Goal: Navigation & Orientation: Find specific page/section

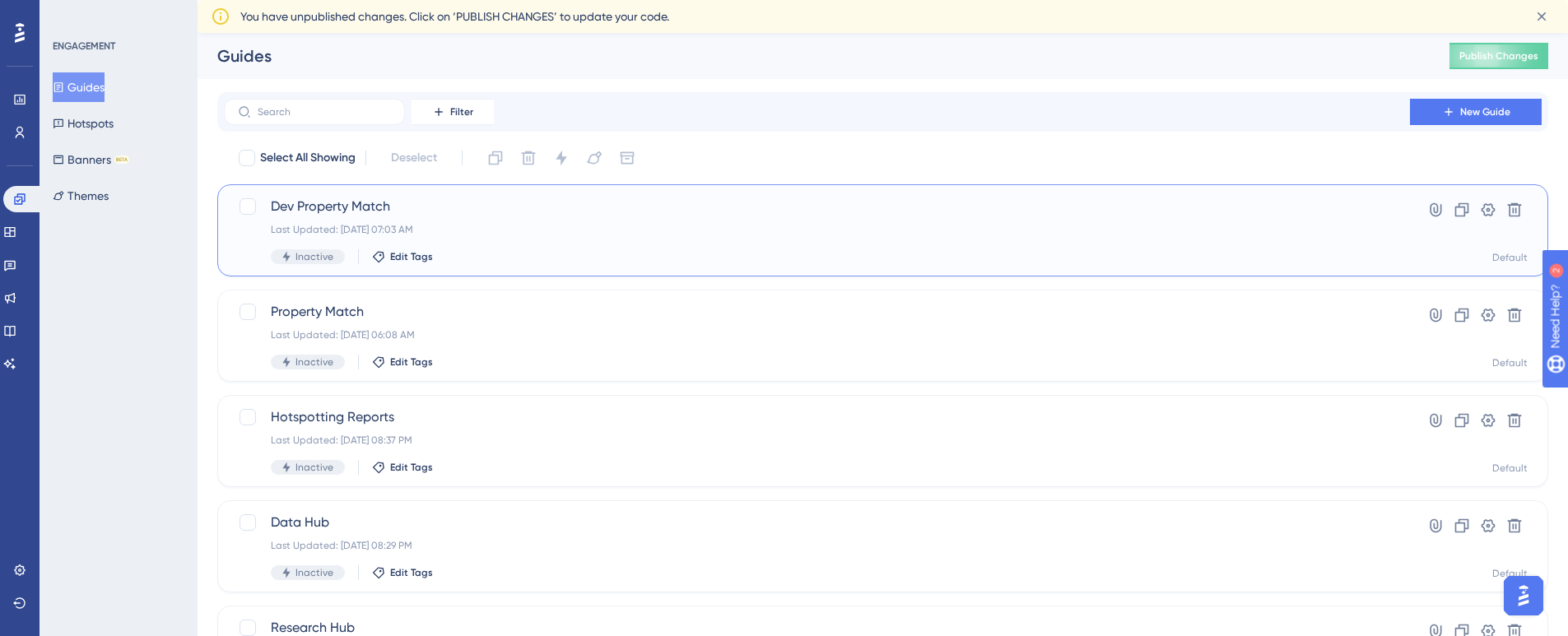
click at [348, 205] on span "Dev Property Match" at bounding box center [817, 206] width 1092 height 20
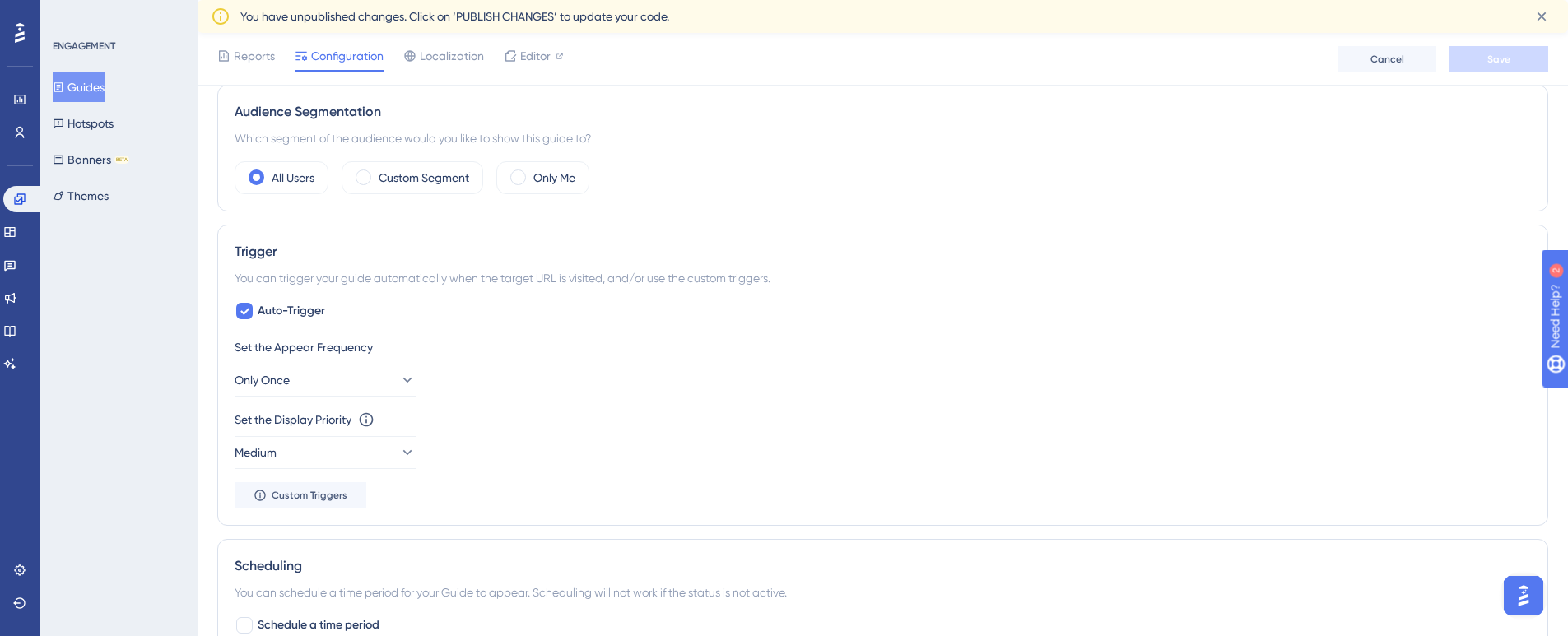
scroll to position [492, 0]
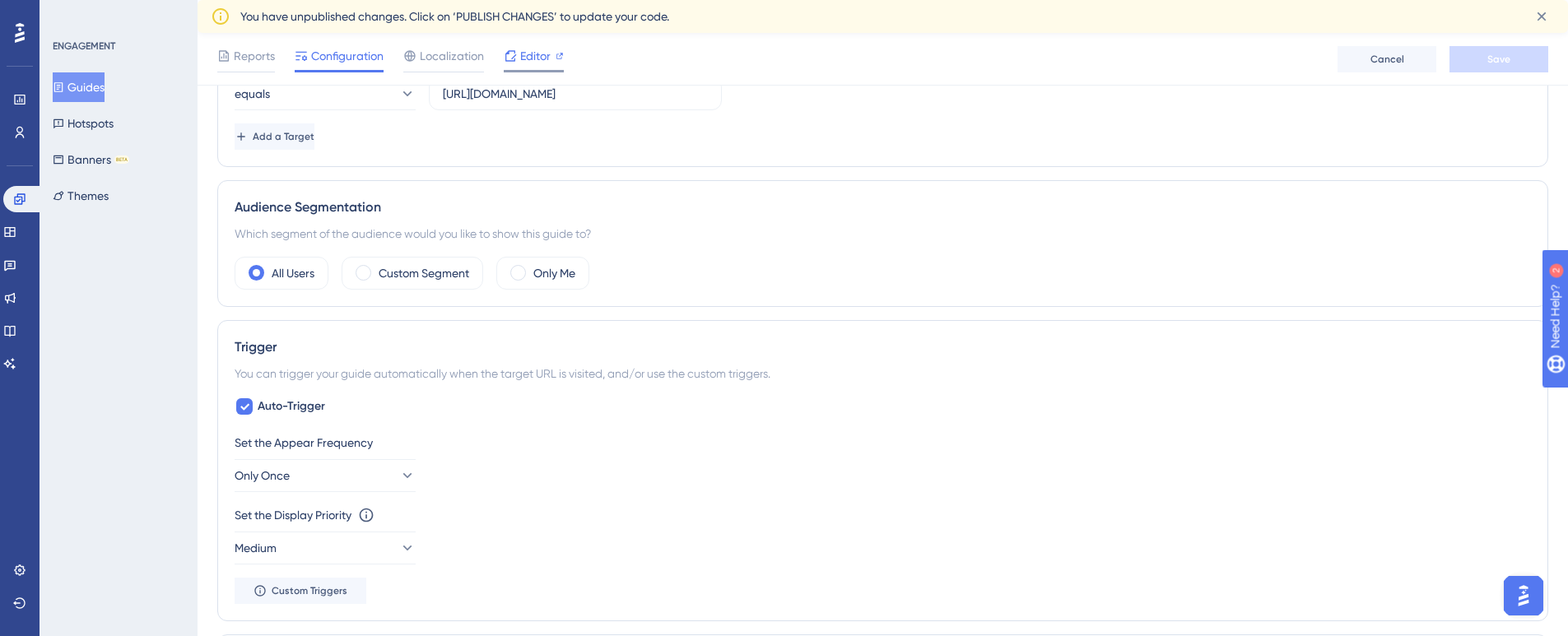
click at [508, 54] on icon at bounding box center [511, 56] width 11 height 11
